Goal: Understand process/instructions

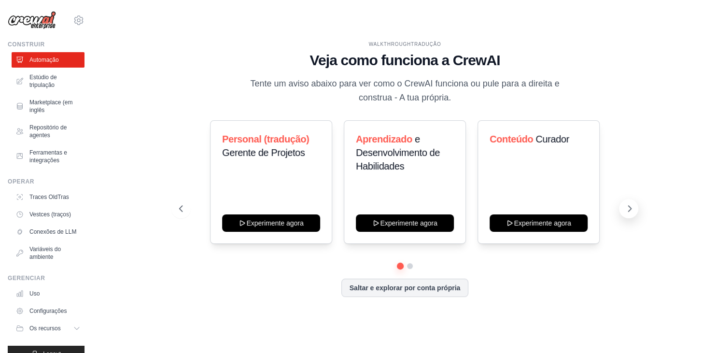
click at [628, 208] on icon at bounding box center [629, 209] width 10 height 10
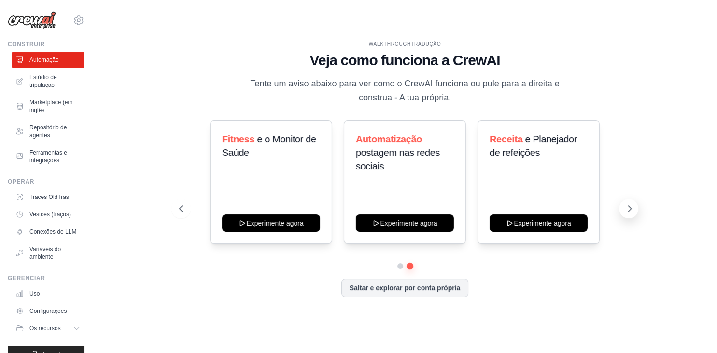
click at [628, 208] on icon at bounding box center [629, 209] width 10 height 10
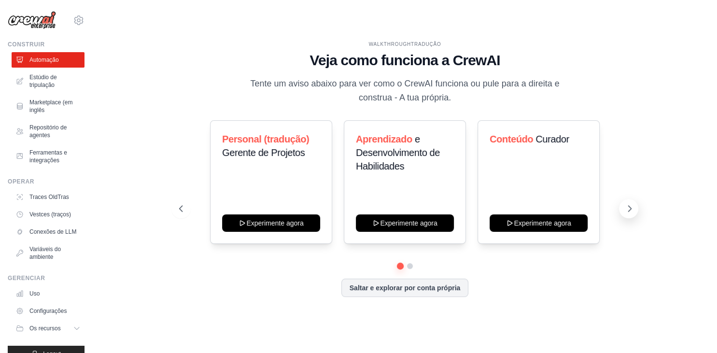
click at [628, 208] on icon at bounding box center [629, 209] width 10 height 10
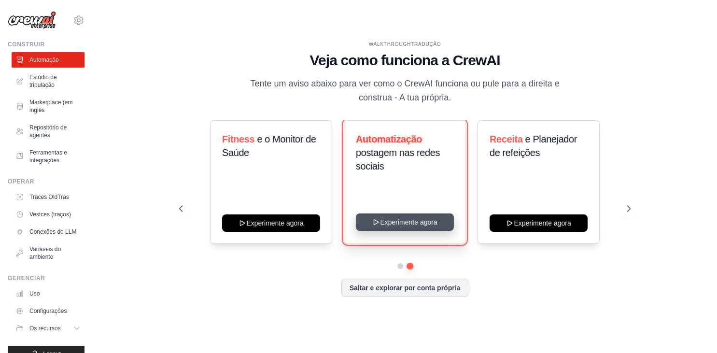
click at [400, 222] on button "Experimente agora" at bounding box center [405, 221] width 98 height 17
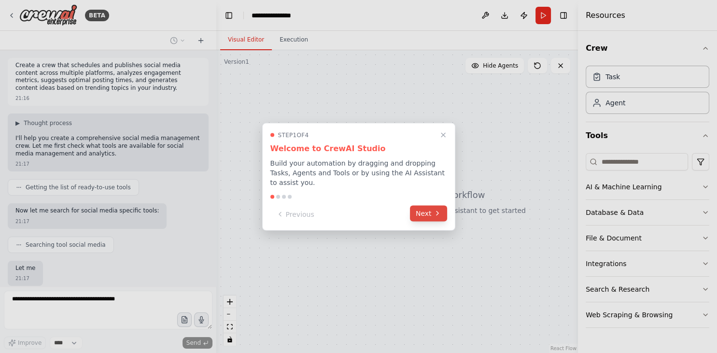
scroll to position [53, 0]
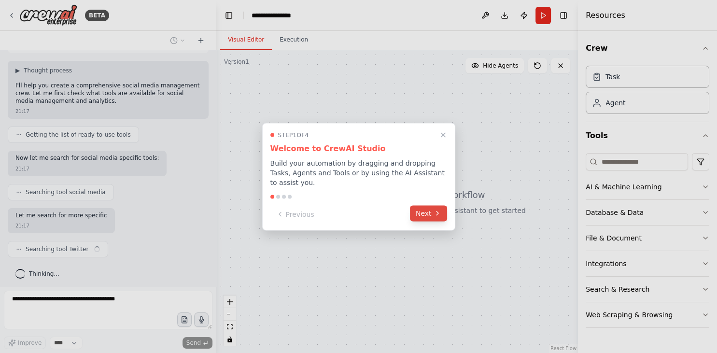
click at [435, 210] on icon at bounding box center [437, 213] width 8 height 8
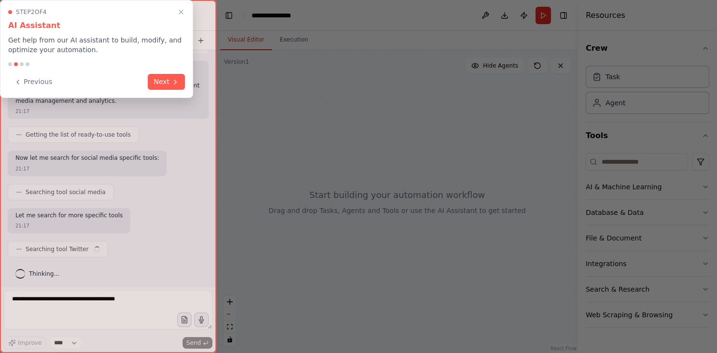
click at [435, 210] on div at bounding box center [358, 176] width 717 height 353
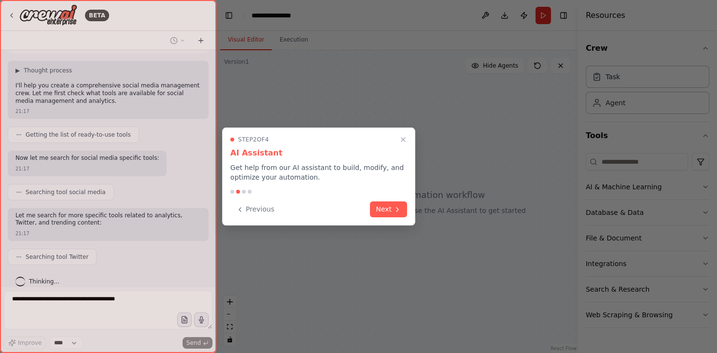
scroll to position [60, 0]
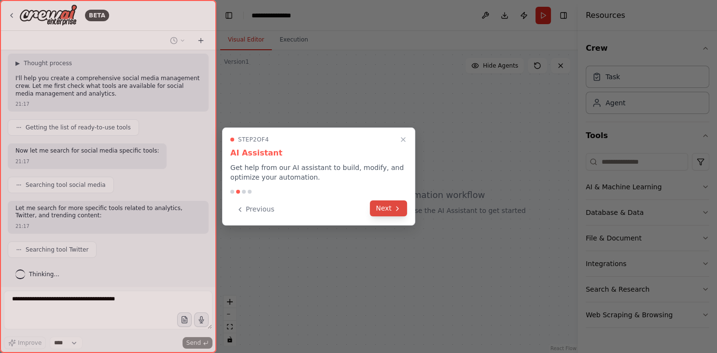
click at [396, 208] on icon at bounding box center [397, 209] width 8 height 8
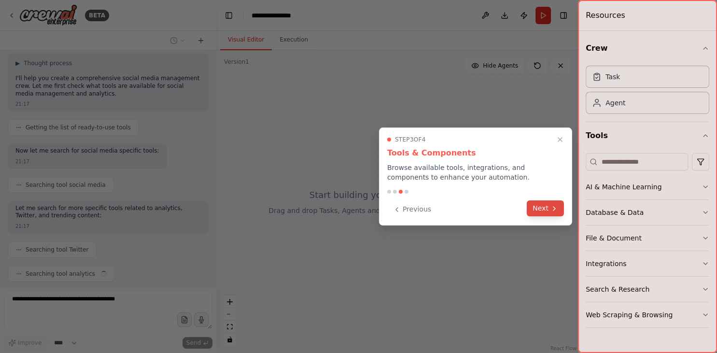
scroll to position [84, 0]
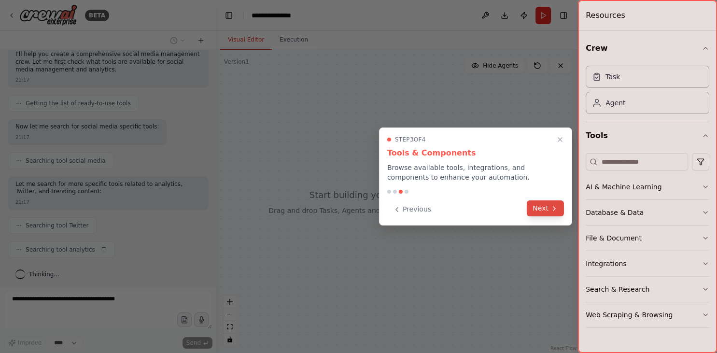
click at [554, 207] on icon at bounding box center [554, 209] width 8 height 8
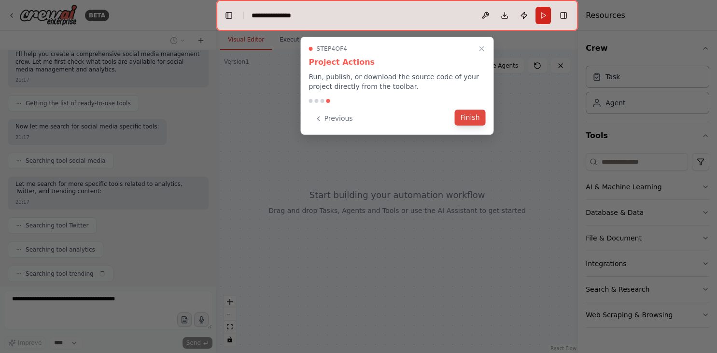
click at [468, 120] on button "Finish" at bounding box center [470, 118] width 31 height 16
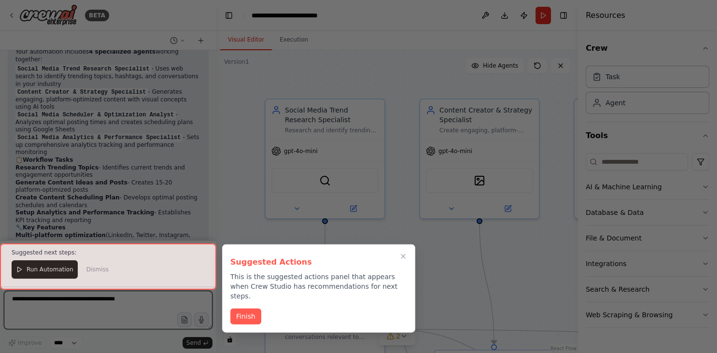
scroll to position [1236, 0]
